Goal: Task Accomplishment & Management: Manage account settings

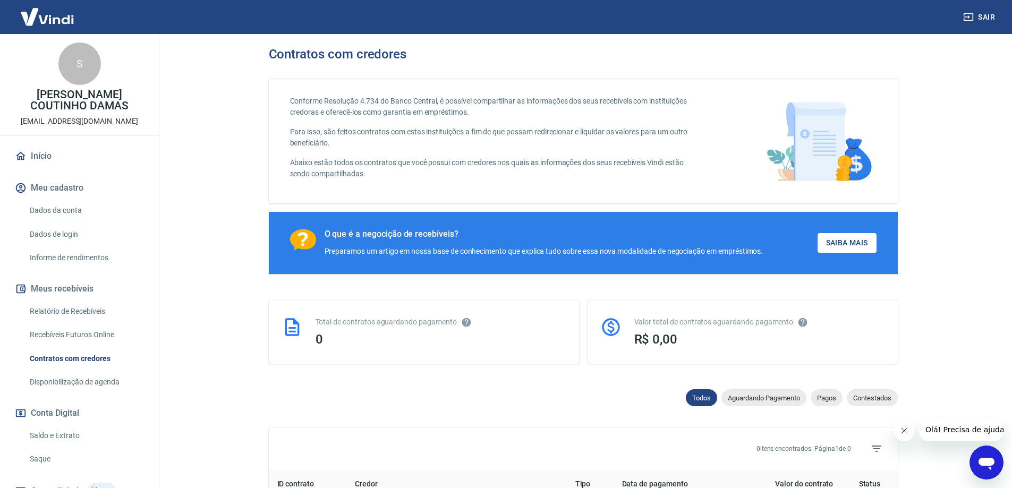
click at [58, 155] on link "Início" at bounding box center [79, 155] width 133 height 23
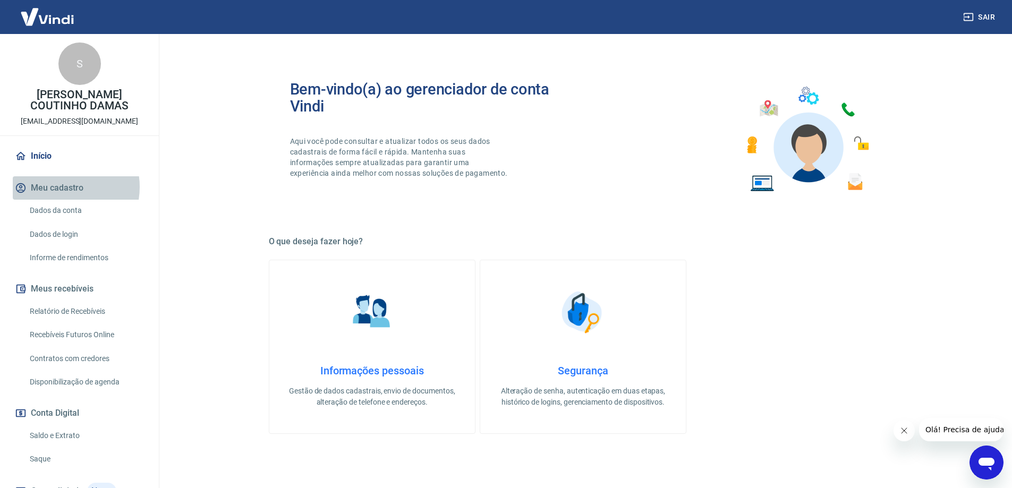
click at [61, 187] on button "Meu cadastro" at bounding box center [79, 187] width 133 height 23
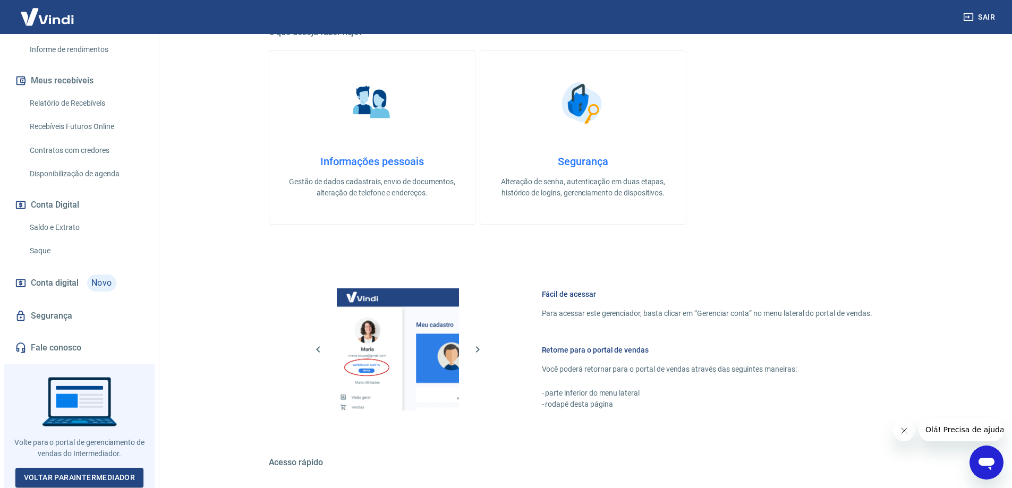
scroll to position [212, 0]
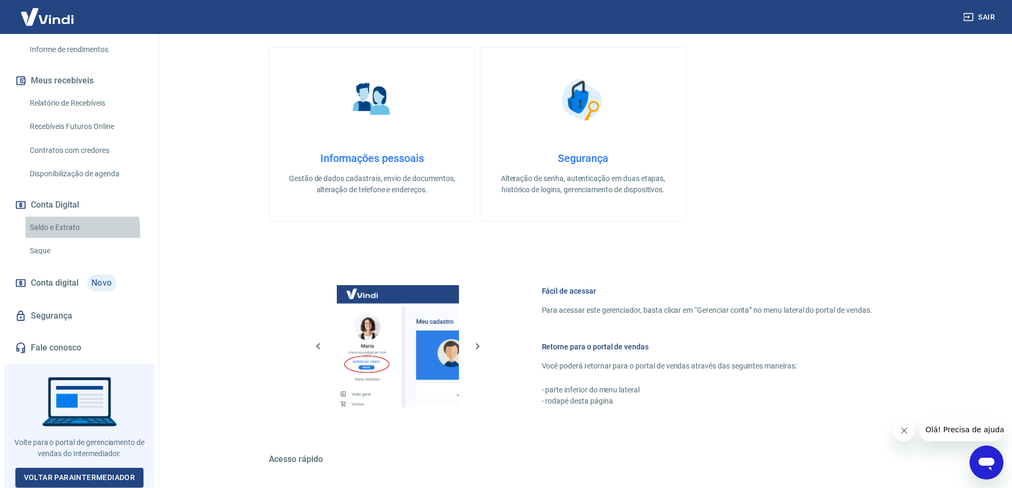
click at [49, 232] on link "Saldo e Extrato" at bounding box center [85, 228] width 121 height 22
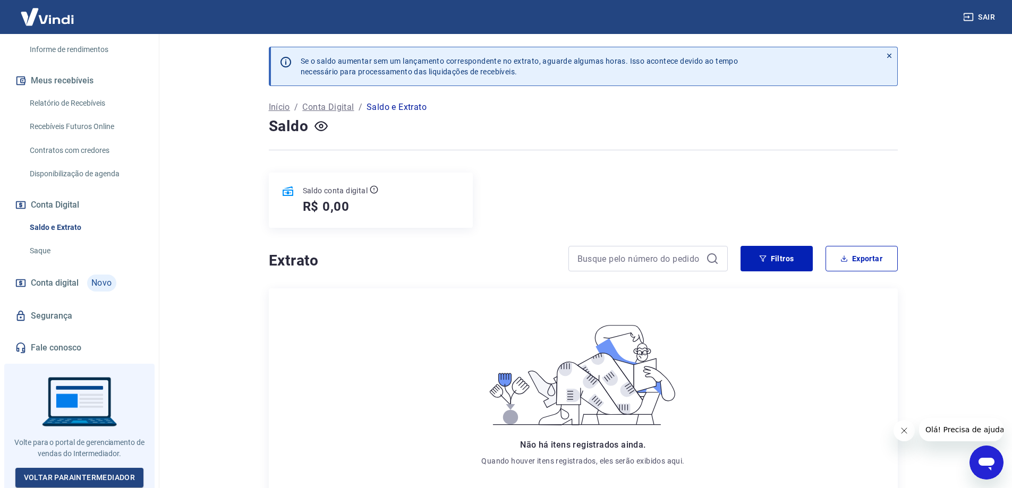
click at [327, 113] on p "Conta Digital" at bounding box center [328, 107] width 52 height 13
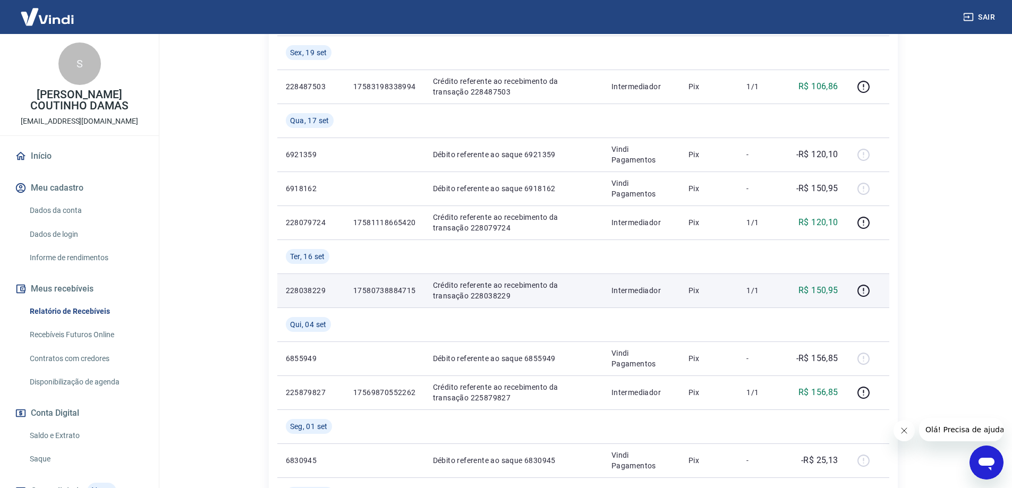
scroll to position [149, 0]
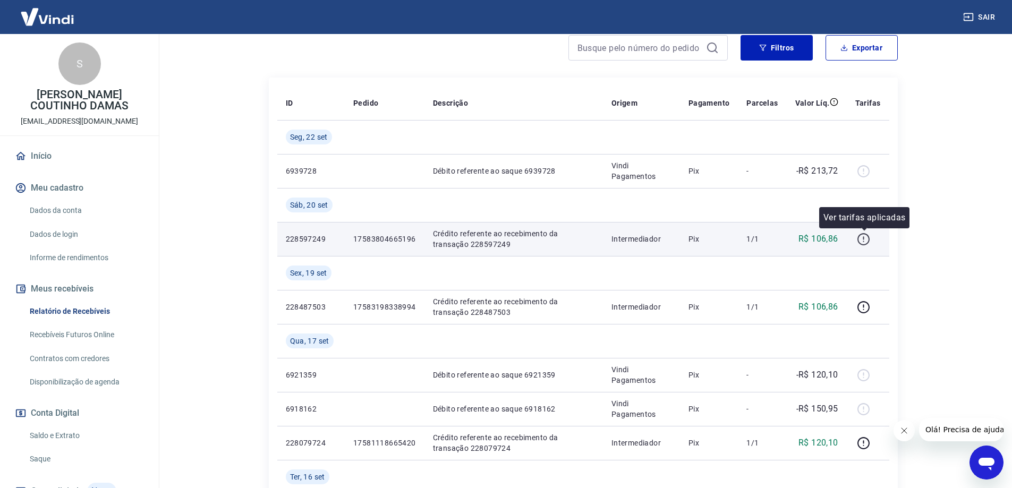
click at [861, 237] on icon "button" at bounding box center [863, 239] width 13 height 13
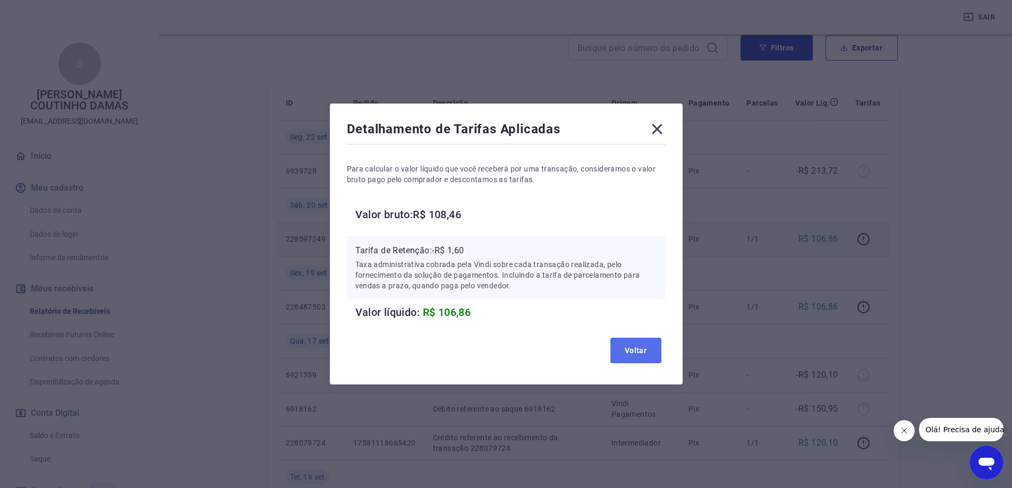
click at [625, 341] on button "Voltar" at bounding box center [635, 350] width 51 height 25
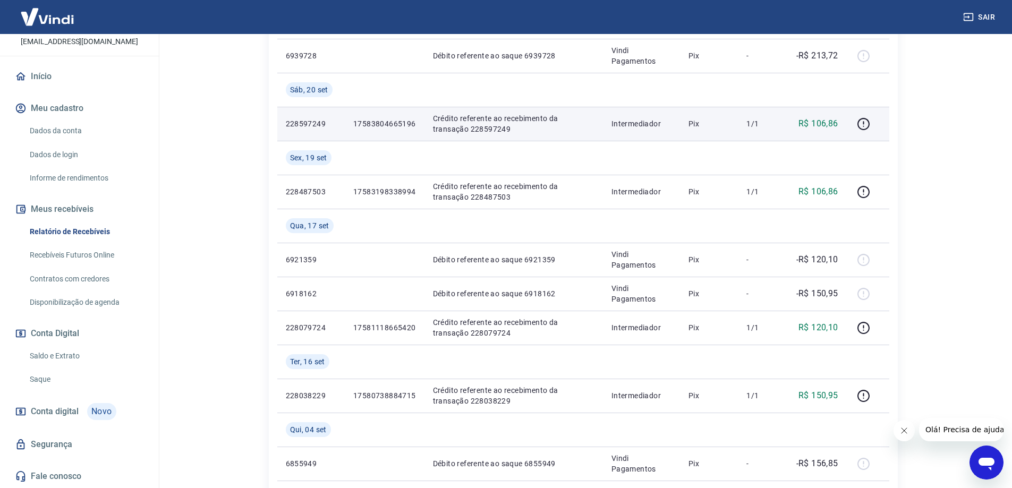
scroll to position [266, 0]
click at [64, 356] on link "Saldo e Extrato" at bounding box center [85, 356] width 121 height 22
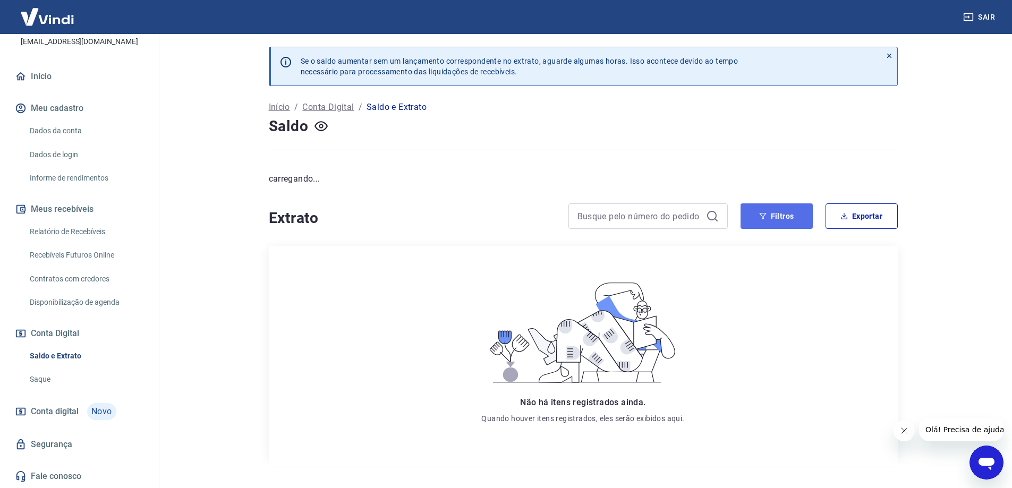
click at [789, 212] on button "Filtros" at bounding box center [776, 215] width 72 height 25
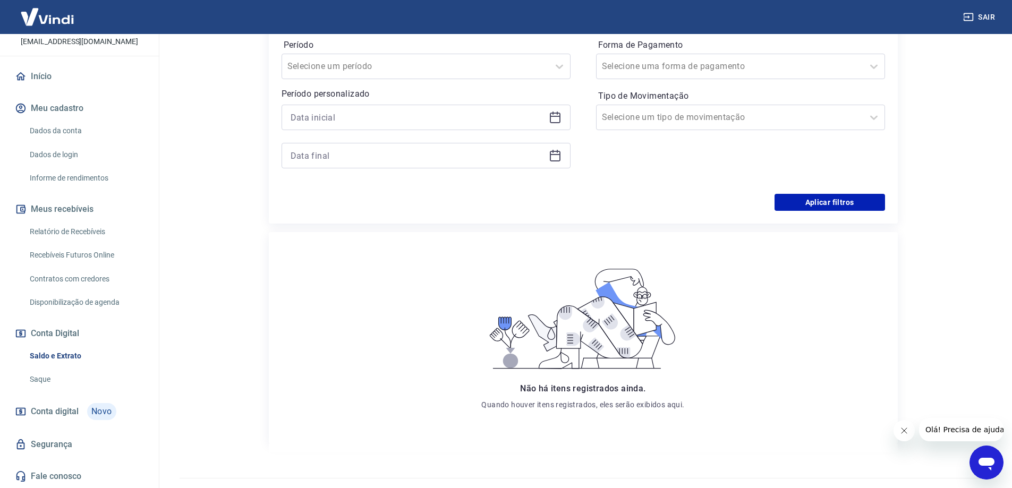
scroll to position [315, 0]
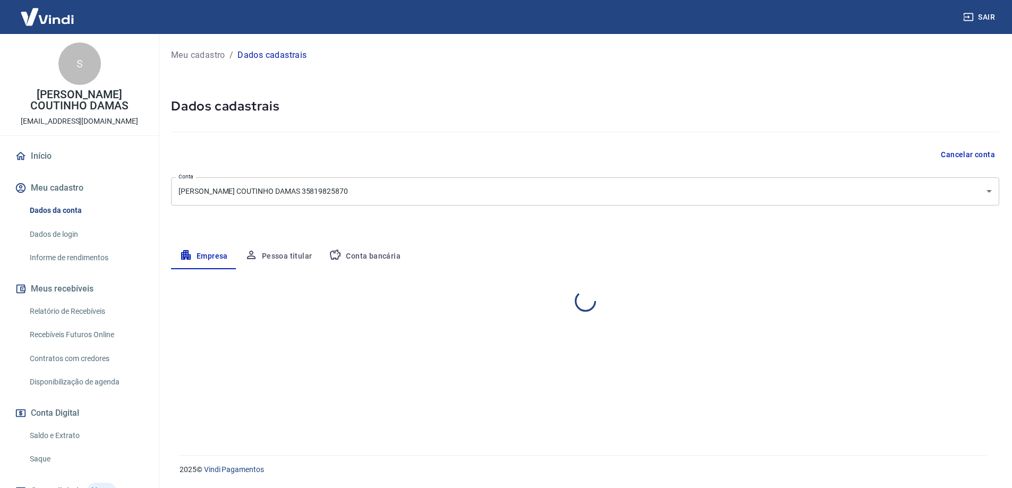
select select "SP"
